Goal: Task Accomplishment & Management: Complete application form

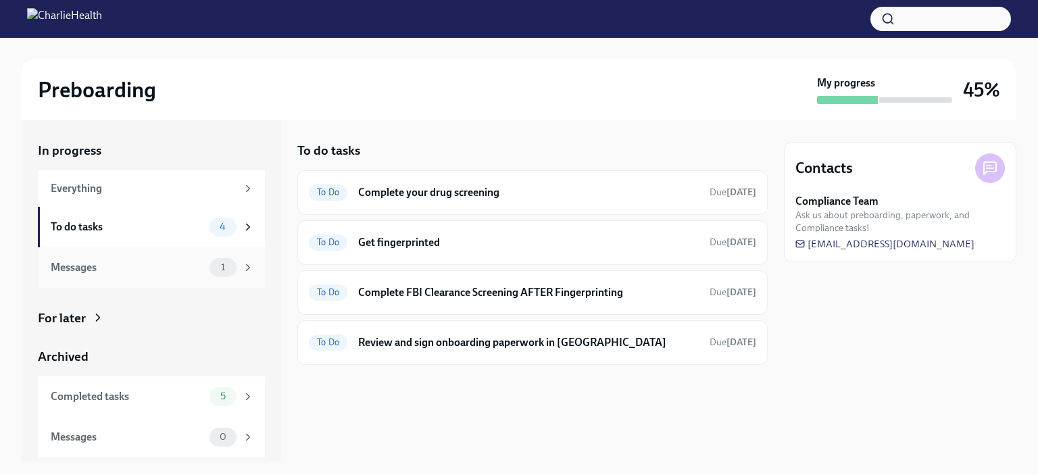
click at [174, 278] on div "Messages 1" at bounding box center [151, 267] width 227 height 41
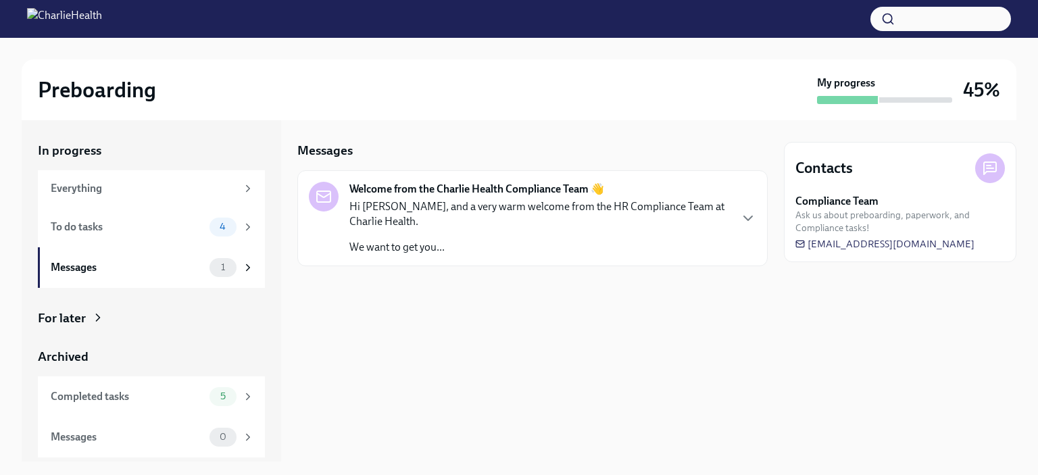
click at [470, 208] on p "Hi [PERSON_NAME], and a very warm welcome from the HR Compliance Team at Charli…" at bounding box center [539, 214] width 380 height 30
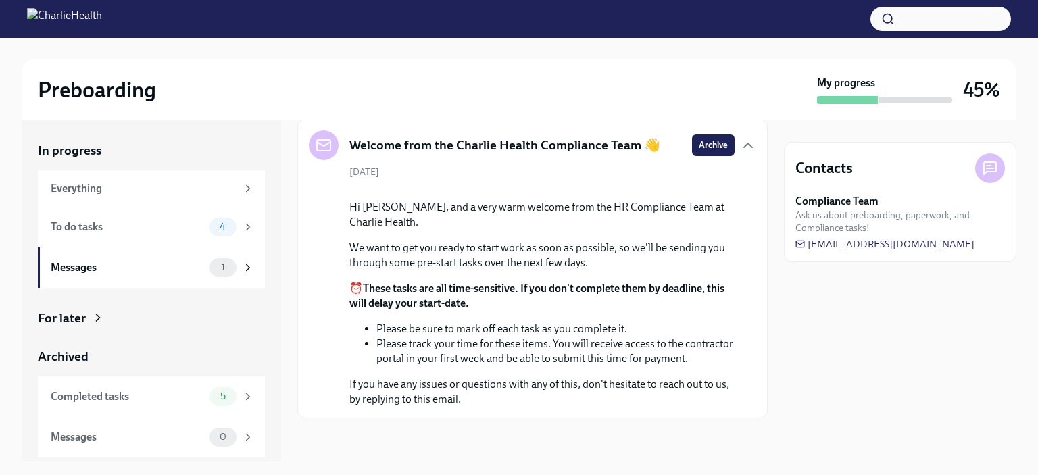
scroll to position [173, 0]
click at [214, 186] on div "Everything" at bounding box center [144, 188] width 186 height 15
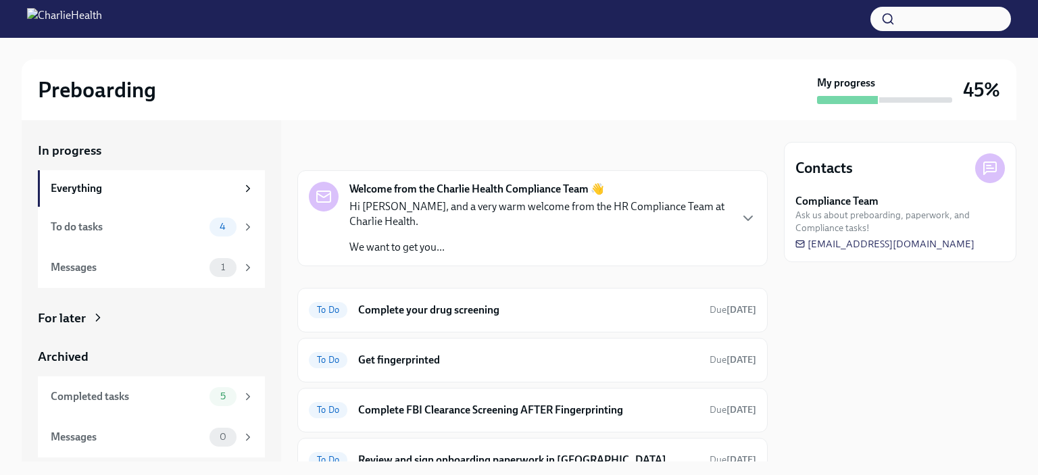
scroll to position [62, 0]
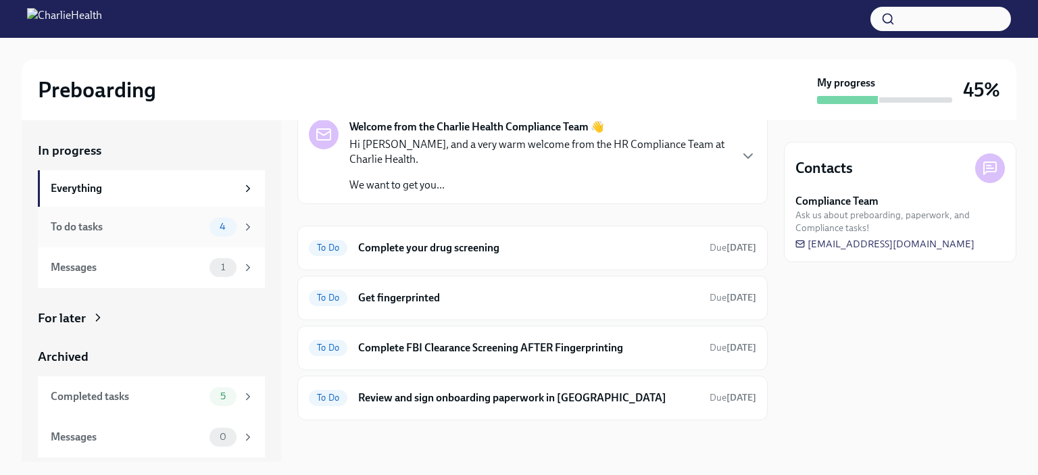
click at [166, 218] on div "To do tasks 4" at bounding box center [152, 227] width 203 height 19
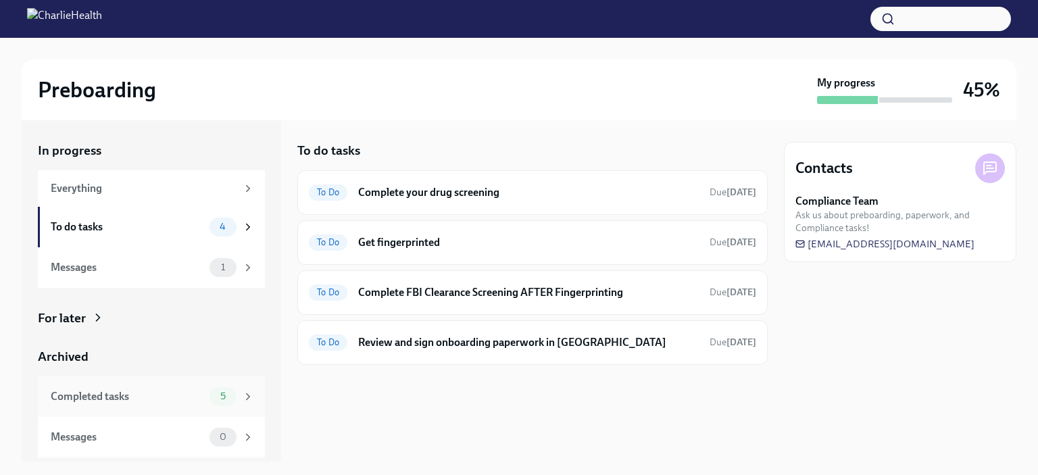
click at [148, 402] on div "Completed tasks" at bounding box center [127, 396] width 153 height 15
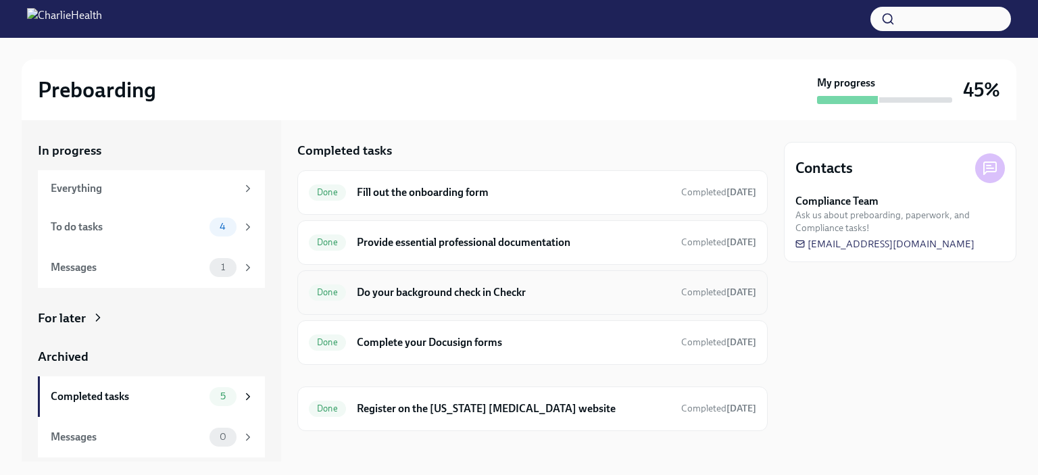
click at [446, 293] on h6 "Do your background check in Checkr" at bounding box center [514, 292] width 314 height 15
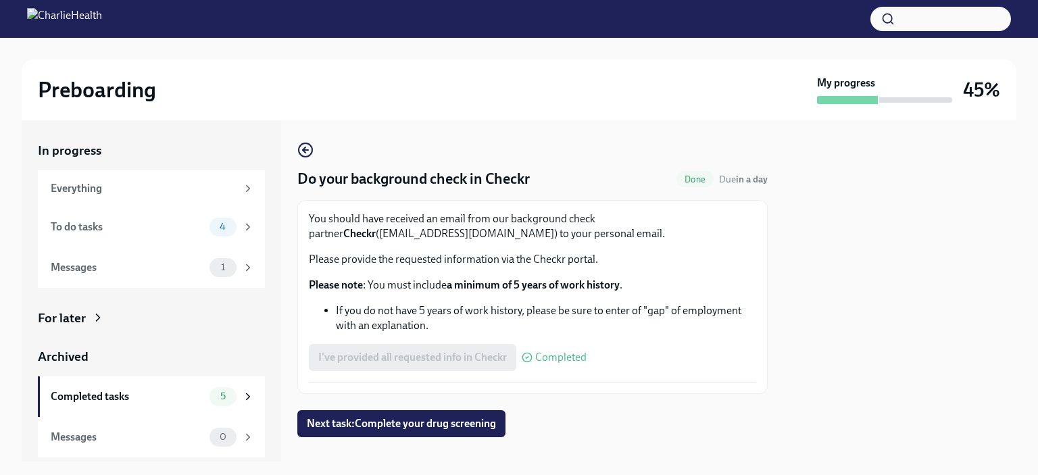
click at [460, 287] on strong "a minimum of 5 years of work history" at bounding box center [533, 284] width 173 height 13
drag, startPoint x: 314, startPoint y: 238, endPoint x: 408, endPoint y: 230, distance: 93.6
click at [408, 230] on p "You should have received an email from our background check partner Checkr (sup…" at bounding box center [532, 227] width 447 height 30
click at [489, 239] on p "You should have received an email from our background check partner Checkr (sup…" at bounding box center [532, 227] width 447 height 30
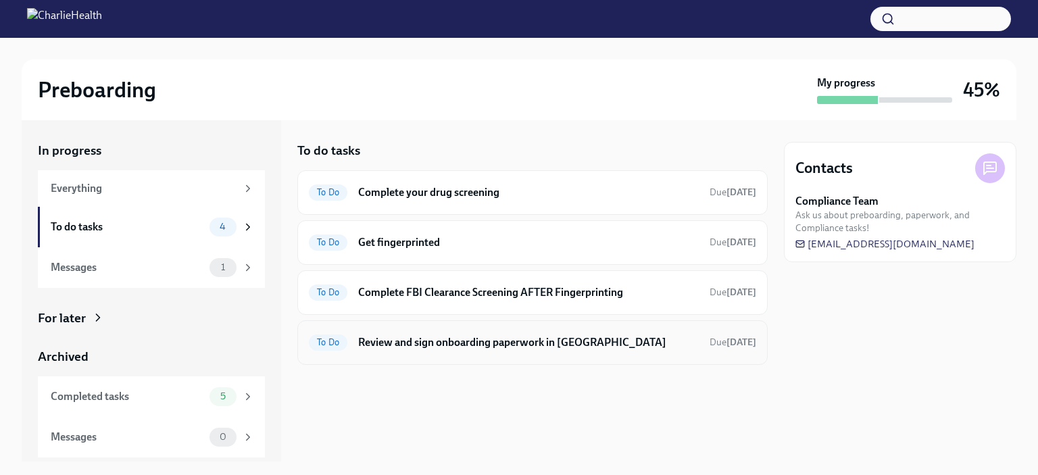
click at [486, 343] on h6 "Review and sign onboarding paperwork in [GEOGRAPHIC_DATA]" at bounding box center [528, 342] width 341 height 15
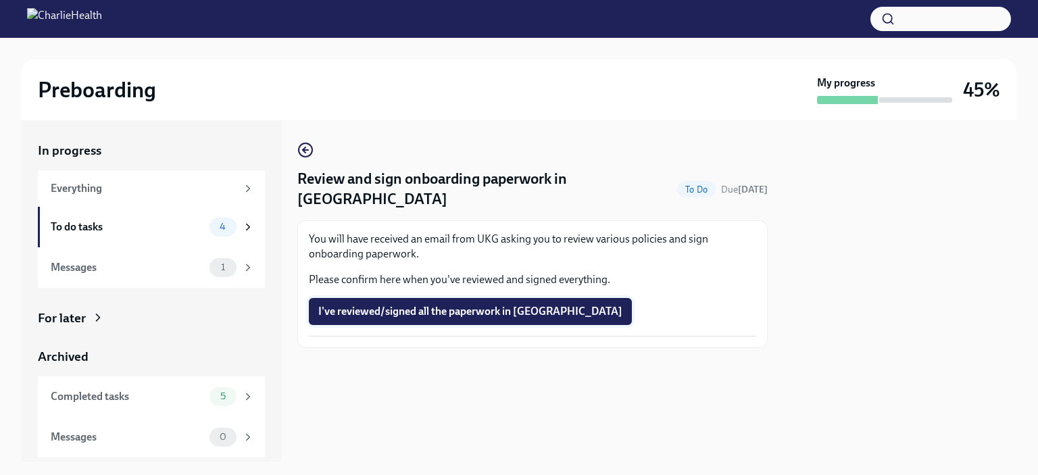
click at [406, 305] on span "I've reviewed/signed all the paperwork in [GEOGRAPHIC_DATA]" at bounding box center [470, 312] width 304 height 14
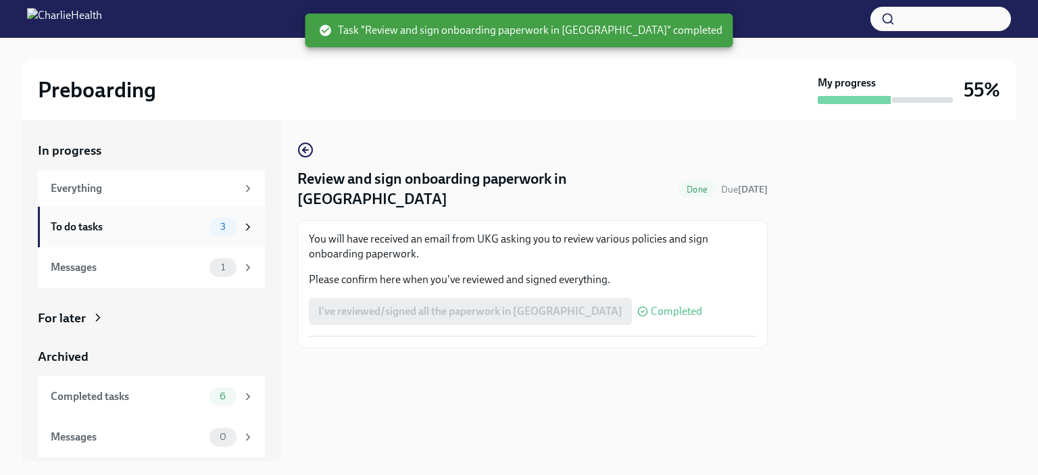
click at [191, 229] on div "To do tasks" at bounding box center [127, 227] width 153 height 15
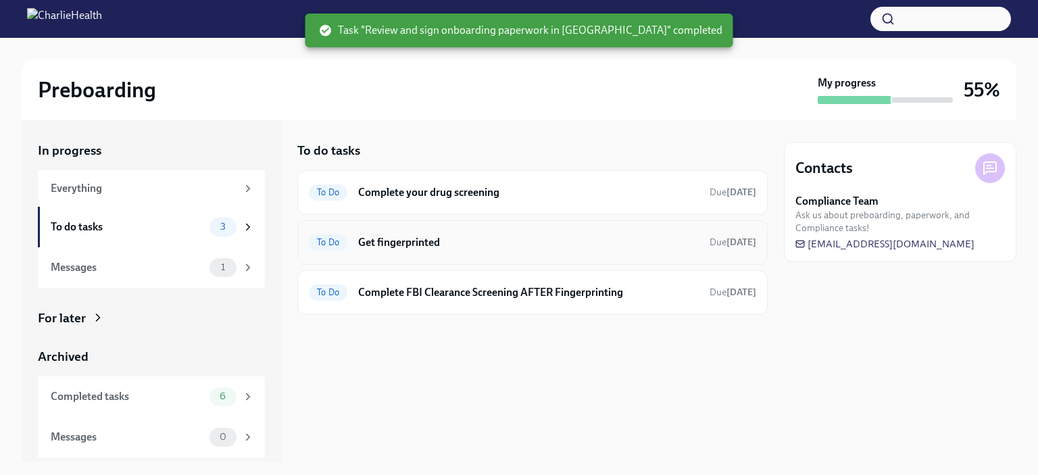
click at [439, 241] on h6 "Get fingerprinted" at bounding box center [528, 242] width 341 height 15
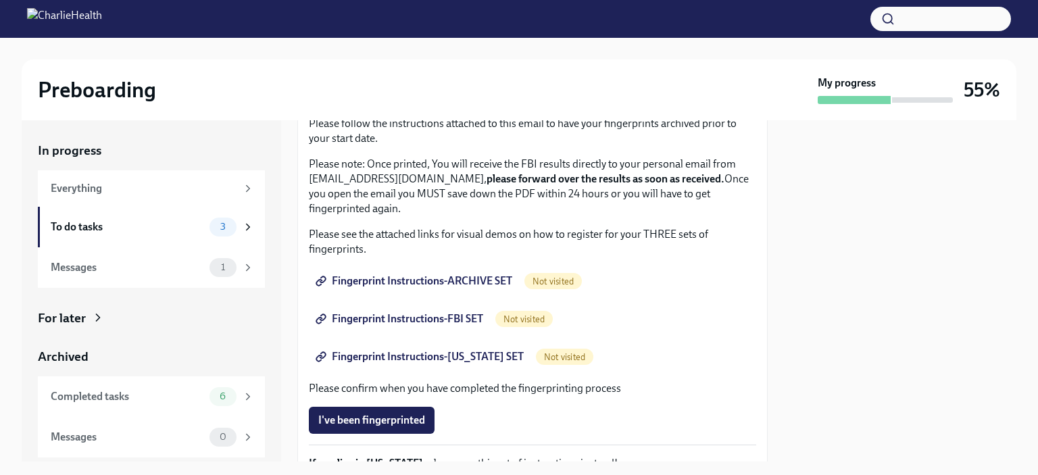
scroll to position [149, 0]
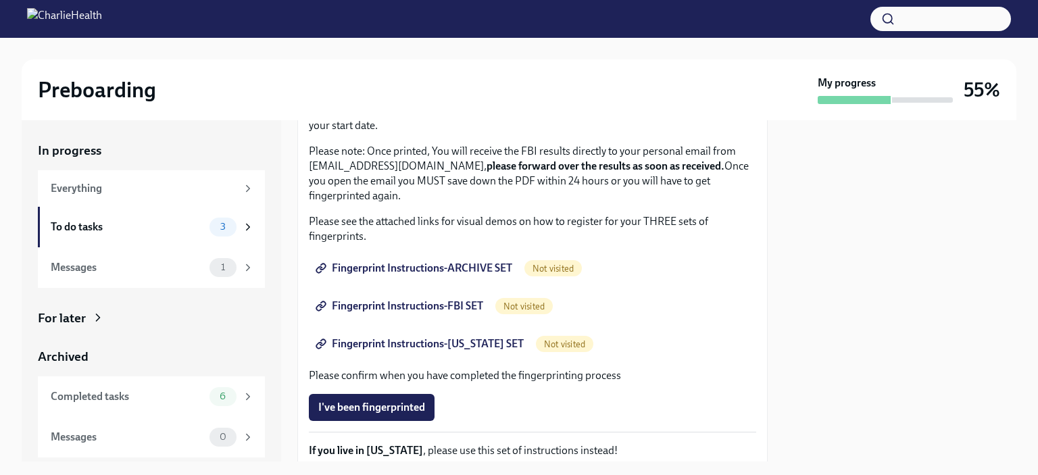
click at [467, 270] on span "Fingerprint Instructions-ARCHIVE SET" at bounding box center [415, 269] width 194 height 14
